Goal: Information Seeking & Learning: Learn about a topic

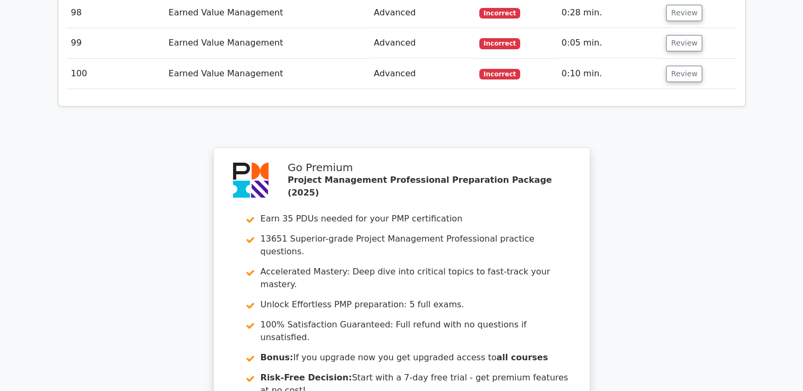
scroll to position [4407, 0]
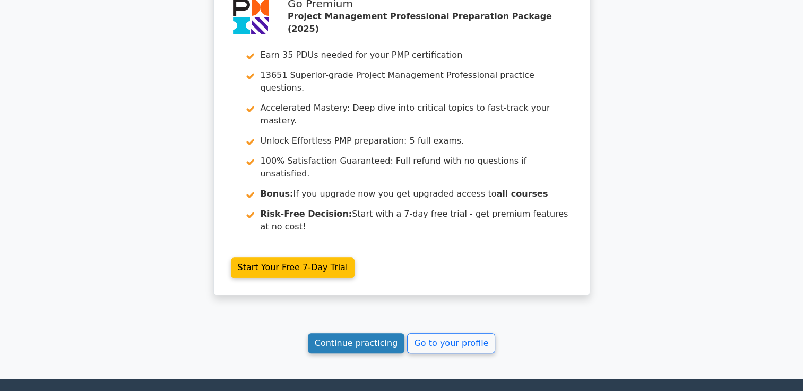
click at [372, 334] on link "Continue practicing" at bounding box center [356, 344] width 97 height 20
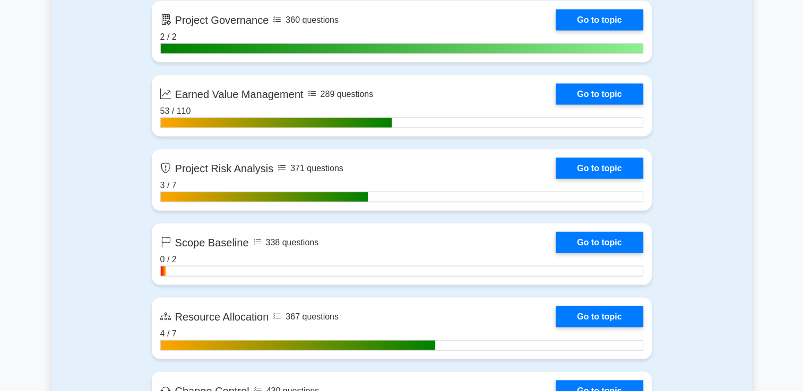
scroll to position [2016, 0]
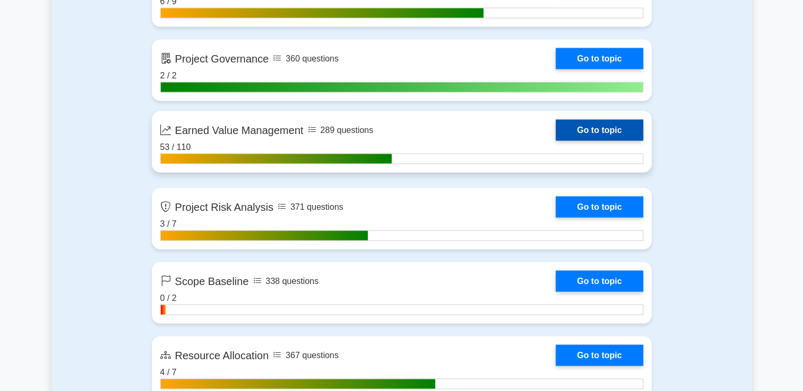
click at [590, 130] on link "Go to topic" at bounding box center [598, 130] width 87 height 21
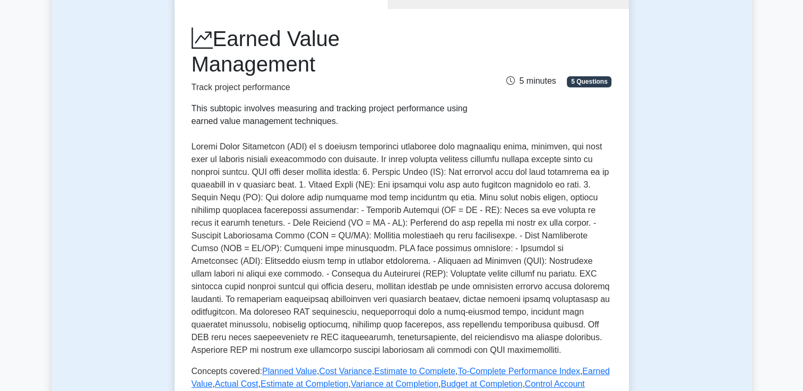
scroll to position [106, 0]
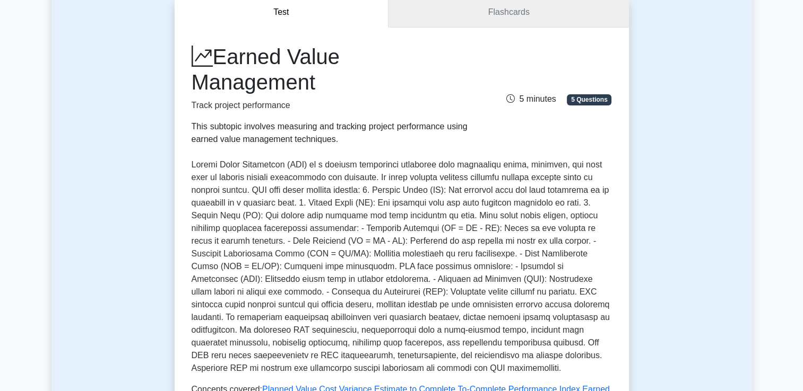
click at [484, 15] on link "Flashcards" at bounding box center [508, 12] width 240 height 30
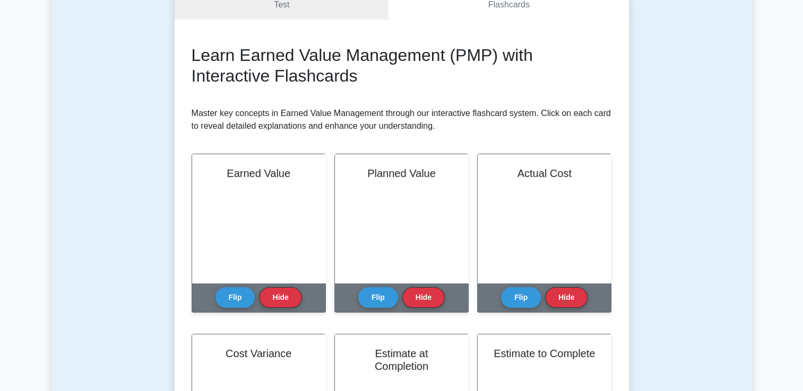
scroll to position [212, 0]
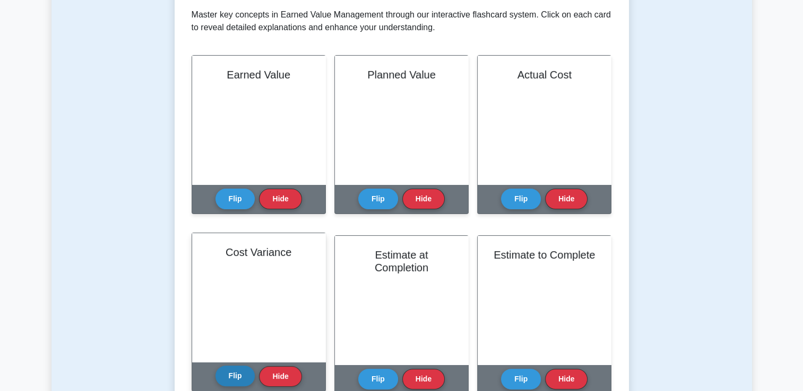
click at [238, 375] on button "Flip" at bounding box center [235, 376] width 40 height 21
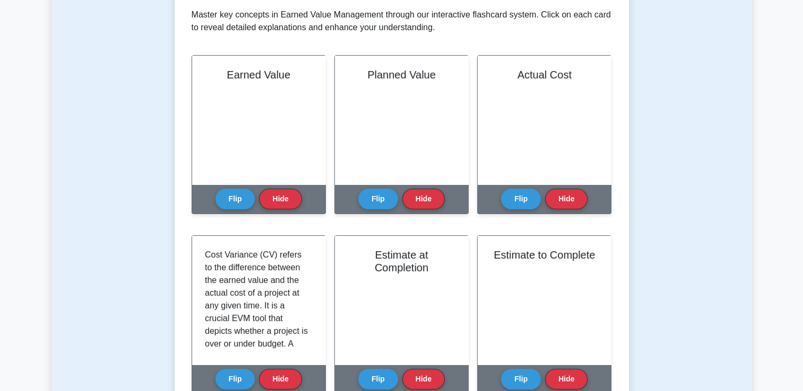
click at [215, 369] on button "Flip" at bounding box center [235, 379] width 40 height 21
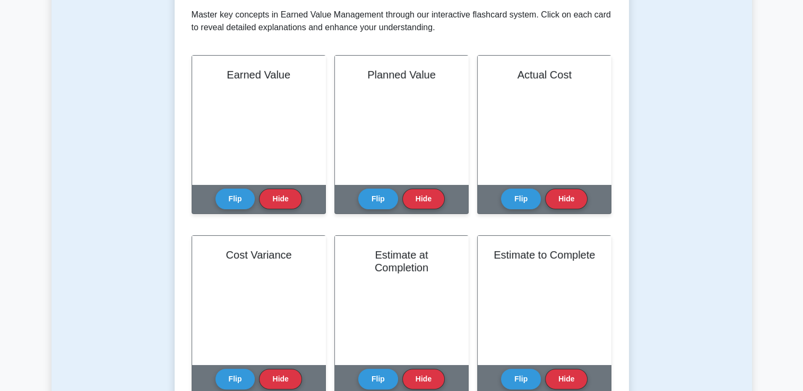
click at [215, 369] on button "Flip" at bounding box center [235, 379] width 40 height 21
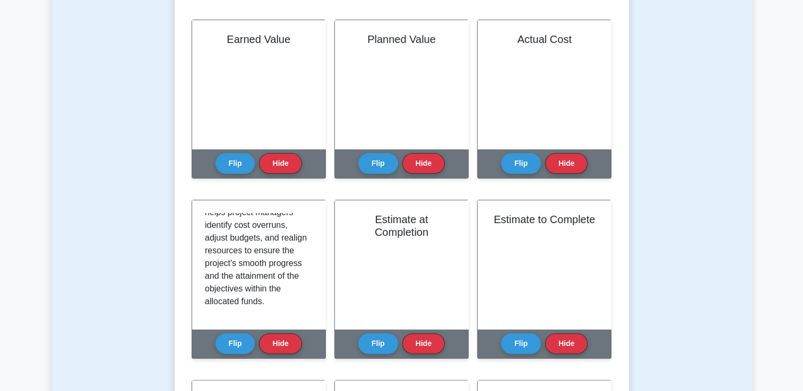
scroll to position [159, 0]
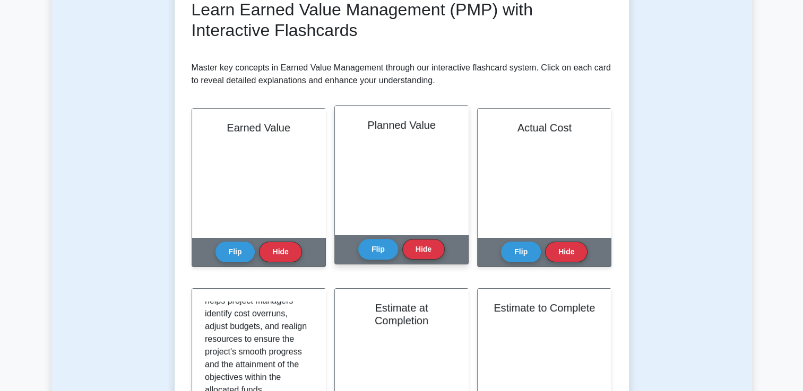
click at [440, 222] on div "Planned Value" at bounding box center [401, 170] width 133 height 129
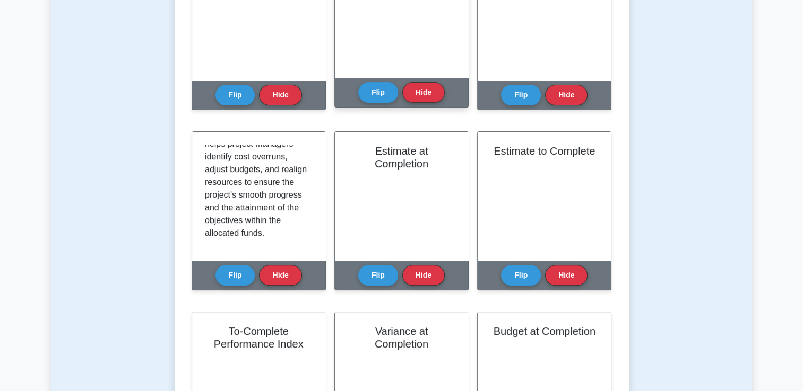
scroll to position [371, 0]
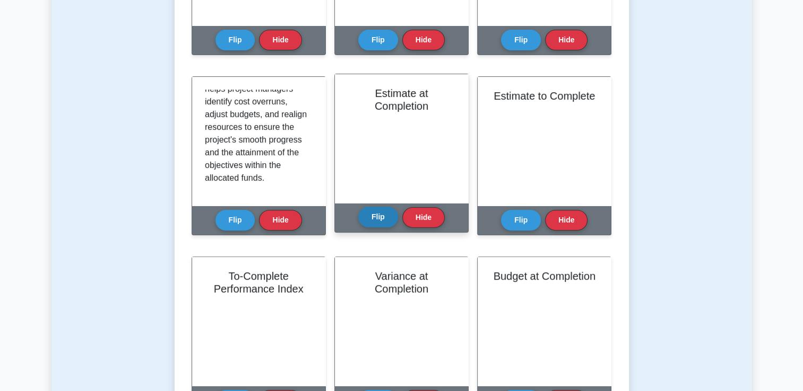
click at [369, 215] on button "Flip" at bounding box center [378, 217] width 40 height 21
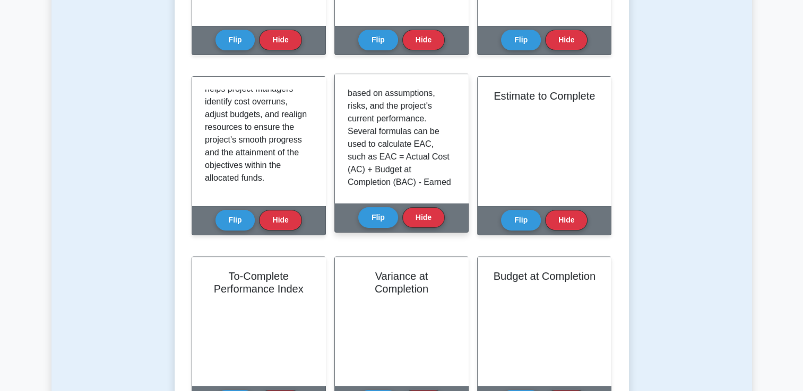
scroll to position [0, 0]
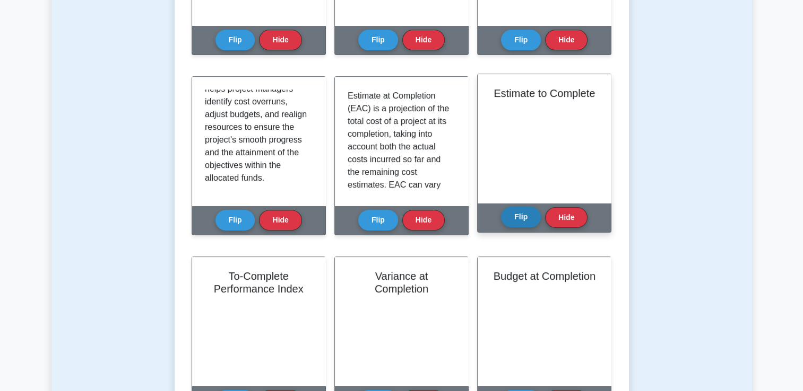
click at [510, 215] on button "Flip" at bounding box center [521, 217] width 40 height 21
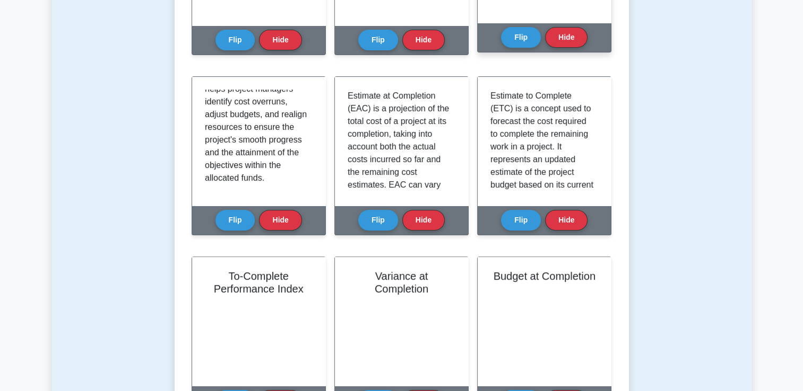
click at [501, 210] on button "Flip" at bounding box center [521, 220] width 40 height 21
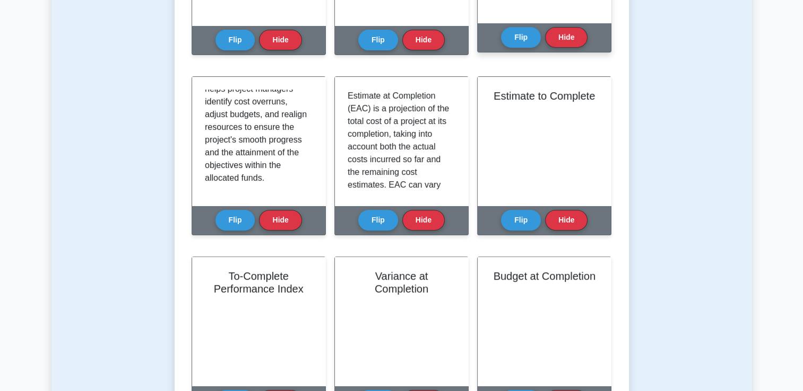
click at [501, 210] on button "Flip" at bounding box center [521, 220] width 40 height 21
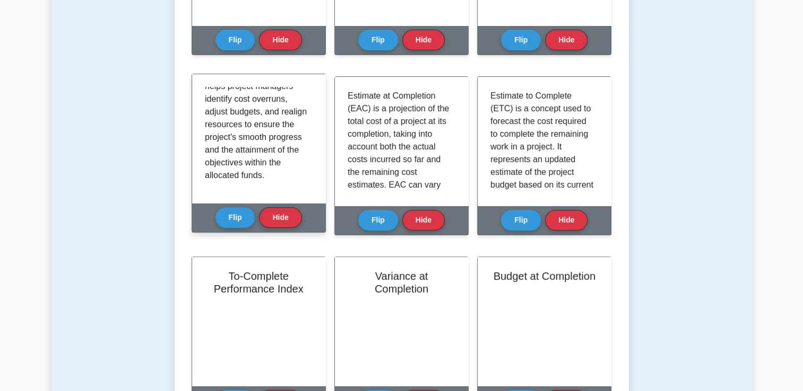
click at [193, 115] on div "Cost Variance (CV) refers to the difference between the earned value and the ac…" at bounding box center [258, 138] width 133 height 129
